Goal: Task Accomplishment & Management: Manage account settings

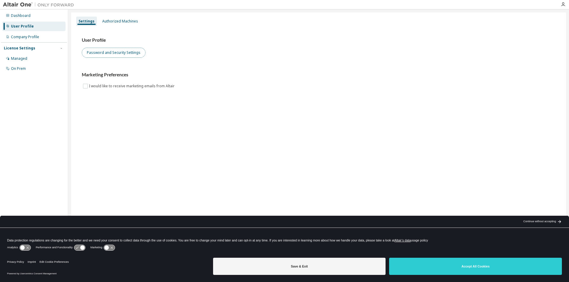
click at [109, 58] on button "Password and Security Settings" at bounding box center [114, 53] width 64 height 10
